Goal: Navigation & Orientation: Find specific page/section

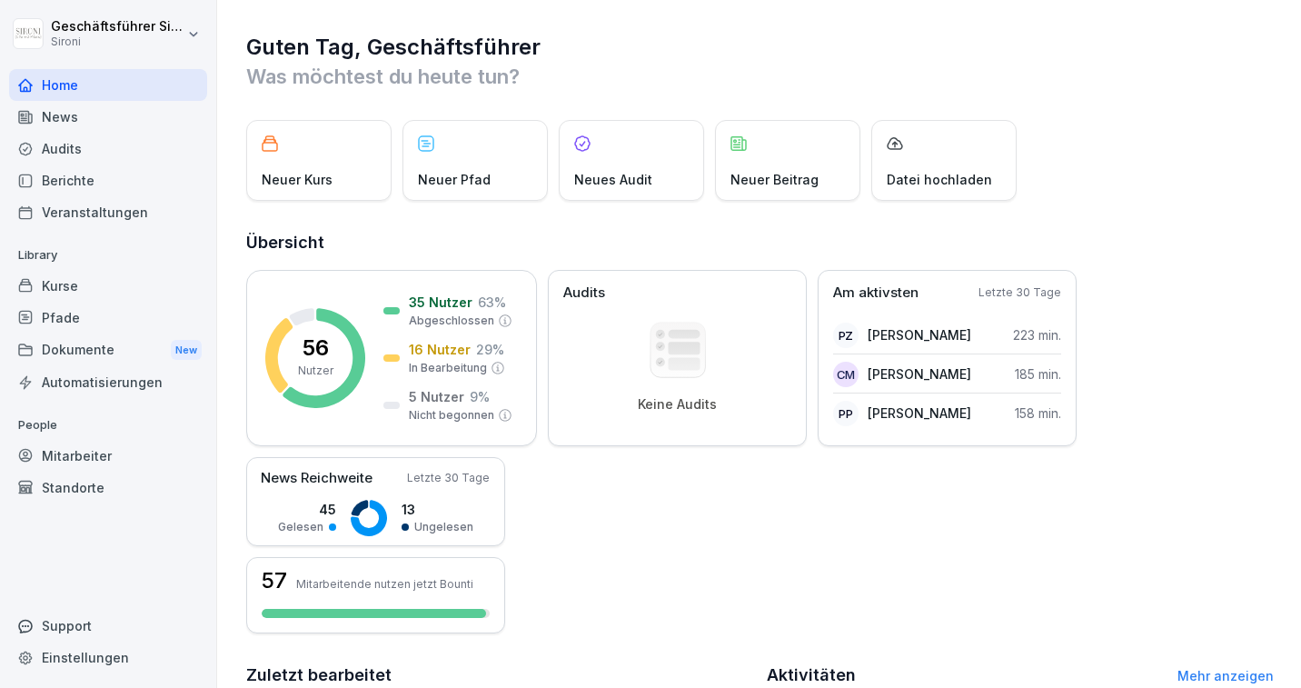
click at [59, 289] on div "Kurse" at bounding box center [108, 286] width 198 height 32
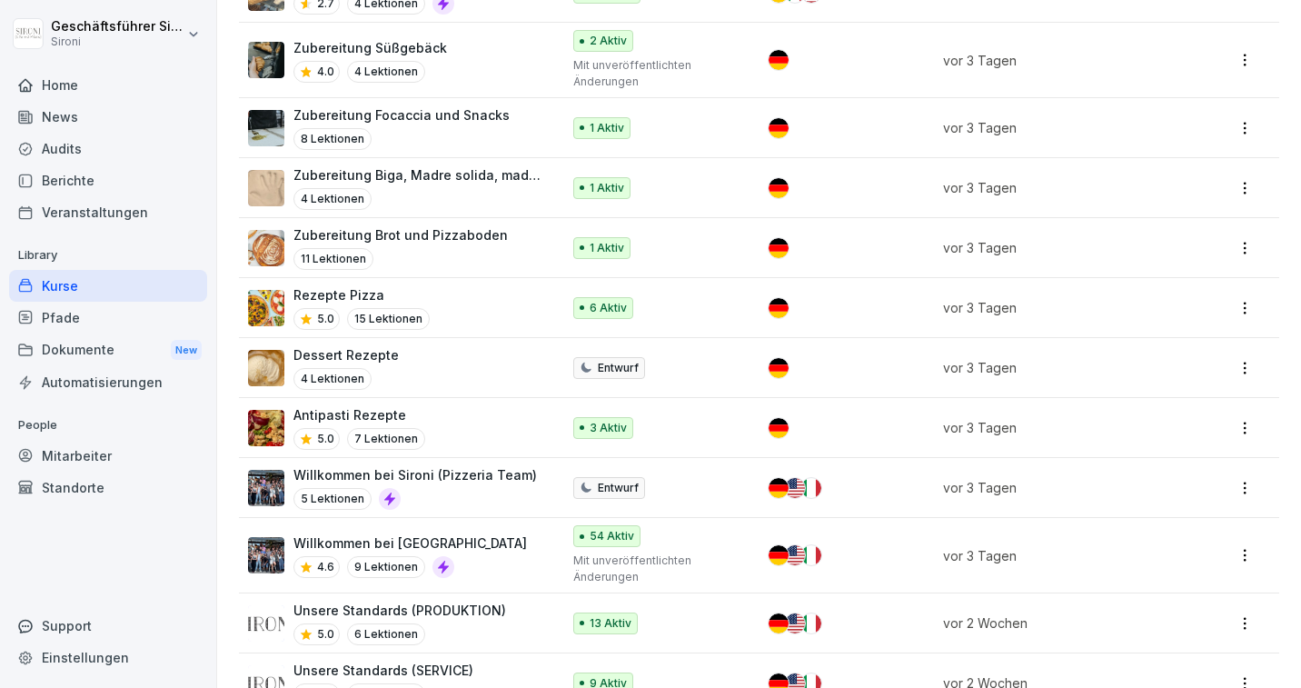
scroll to position [702, 0]
click at [352, 288] on p "Rezepte Pizza" at bounding box center [362, 293] width 136 height 19
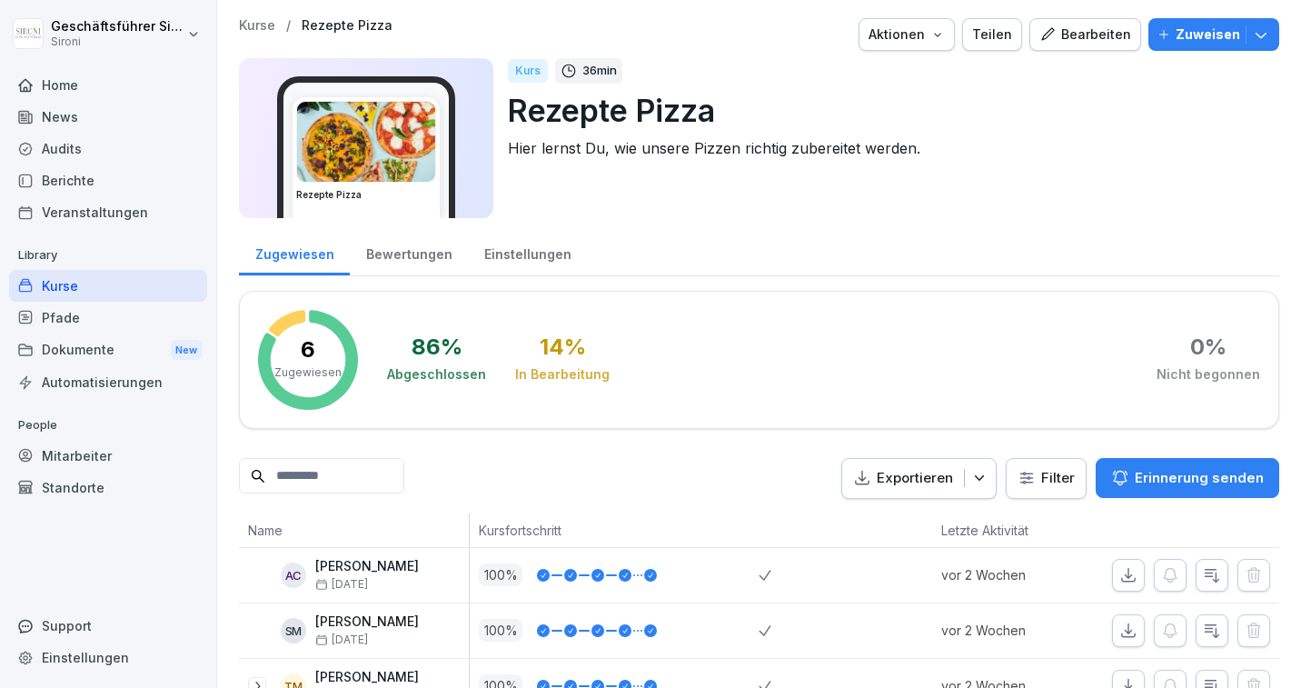
click at [59, 294] on div "Kurse" at bounding box center [108, 286] width 198 height 32
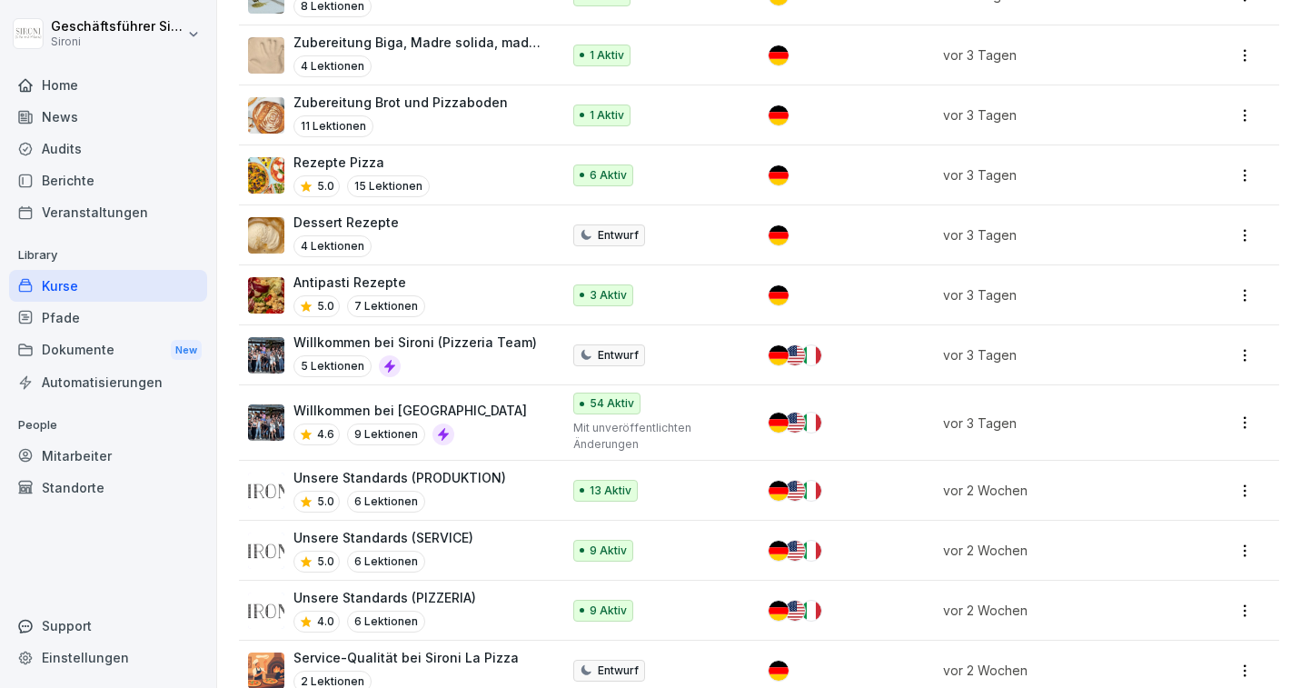
scroll to position [88, 0]
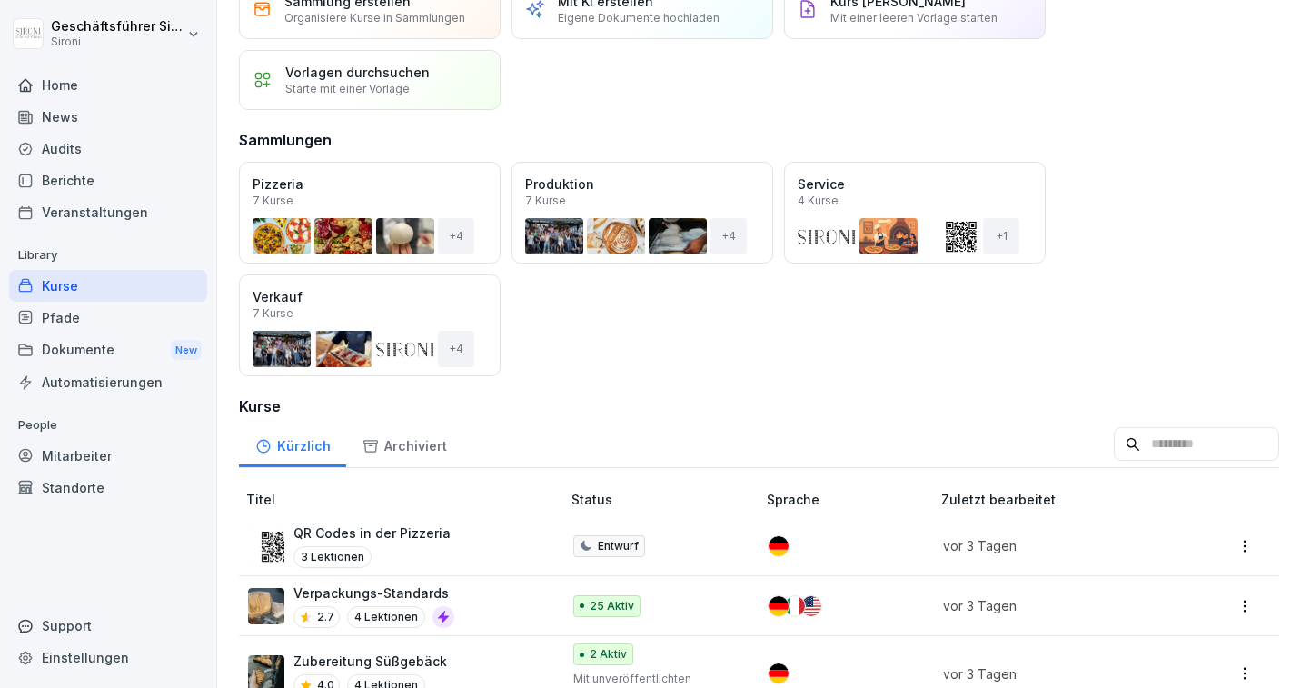
click at [70, 325] on div "Pfade" at bounding box center [108, 318] width 198 height 32
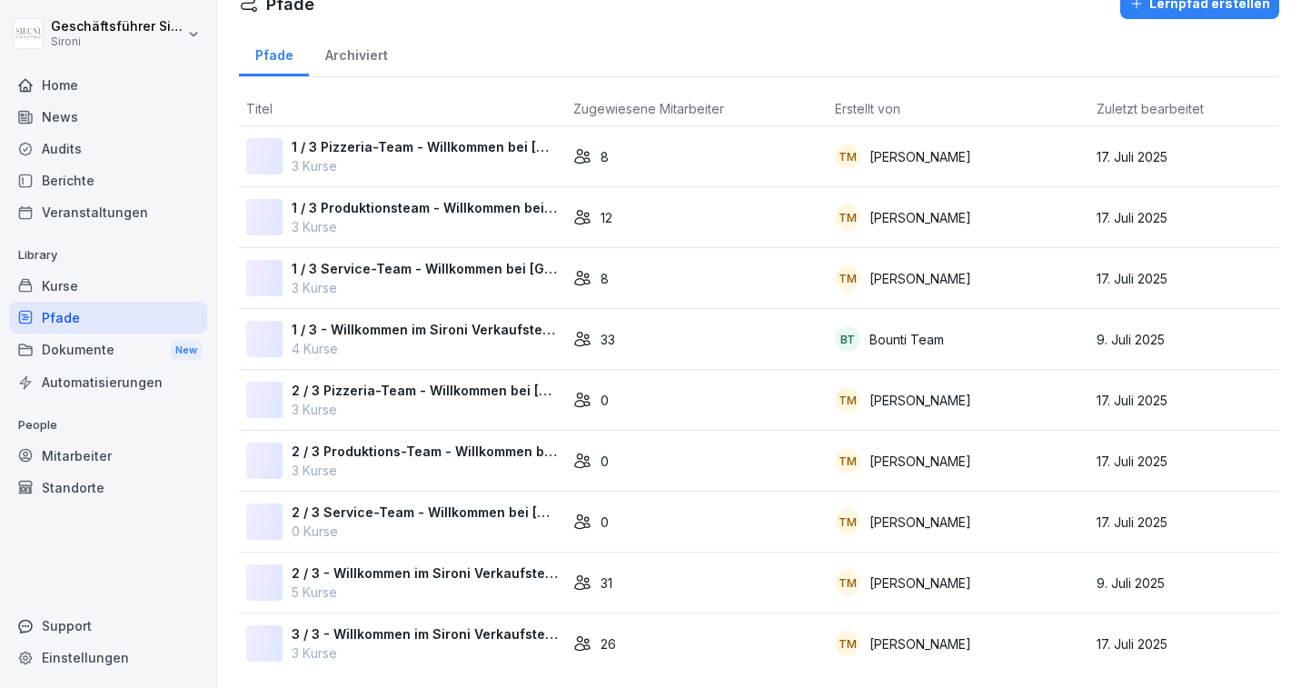
scroll to position [30, 0]
